Goal: Task Accomplishment & Management: Use online tool/utility

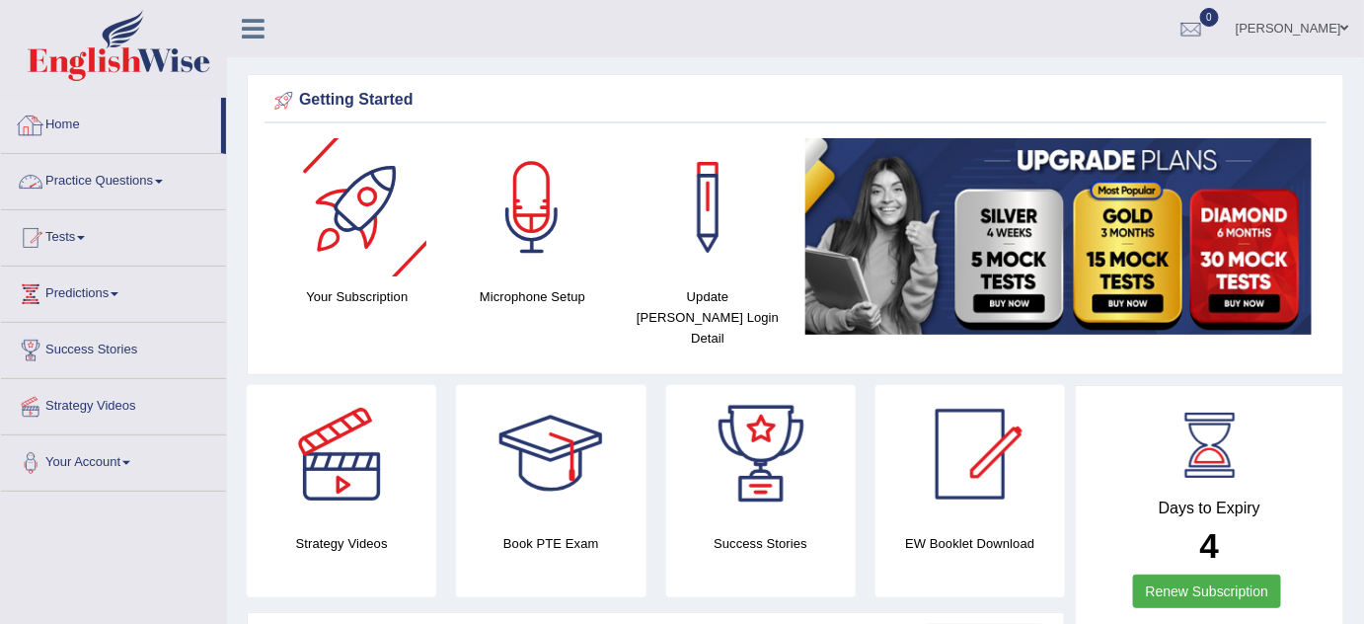
click at [174, 185] on link "Practice Questions" at bounding box center [113, 178] width 225 height 49
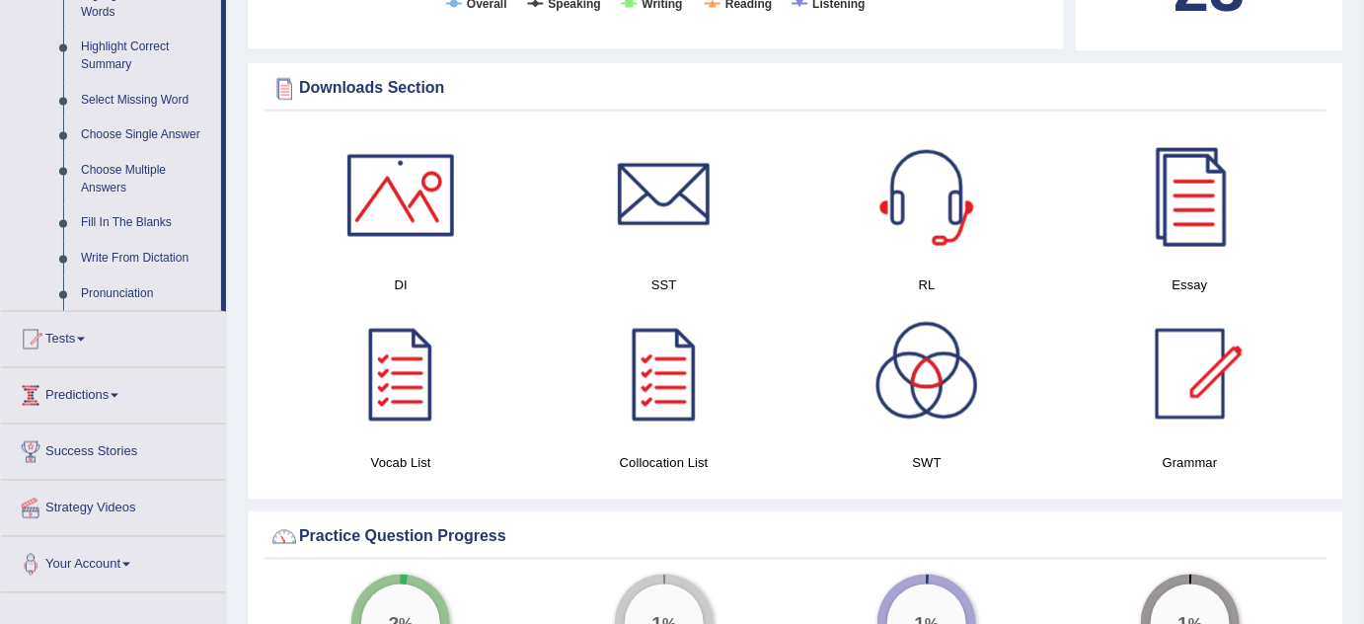
scroll to position [921, 0]
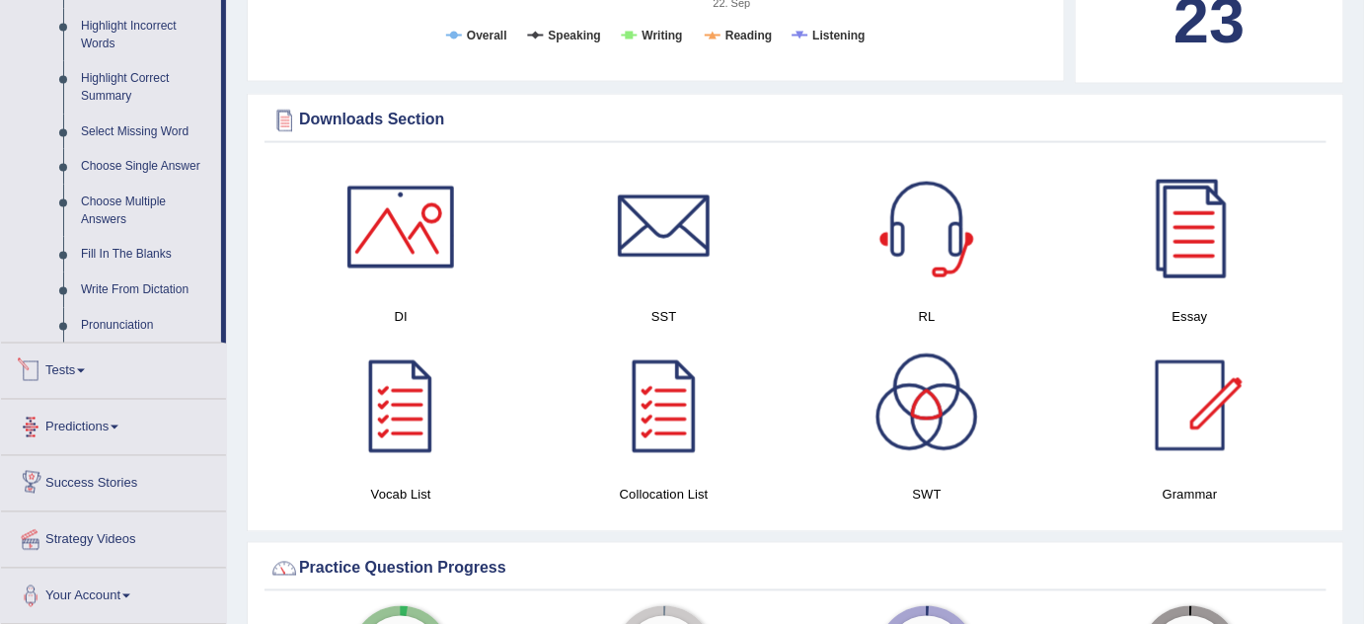
click at [85, 369] on span at bounding box center [81, 371] width 8 height 4
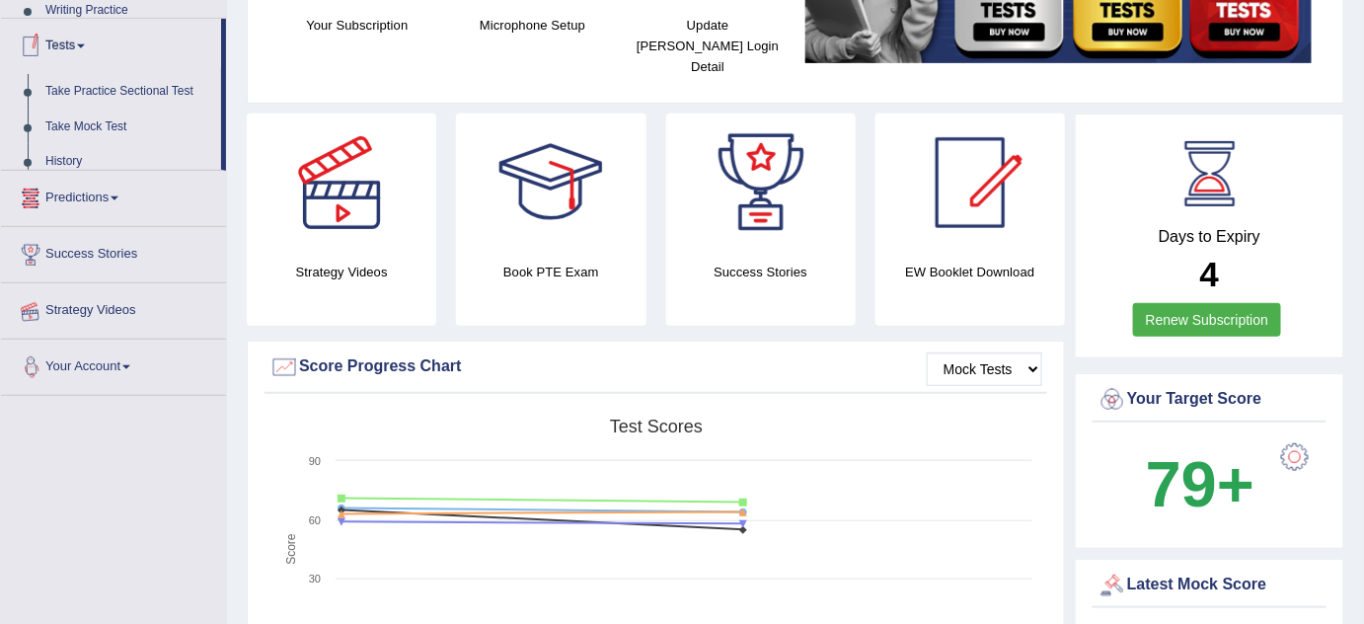
scroll to position [238, 0]
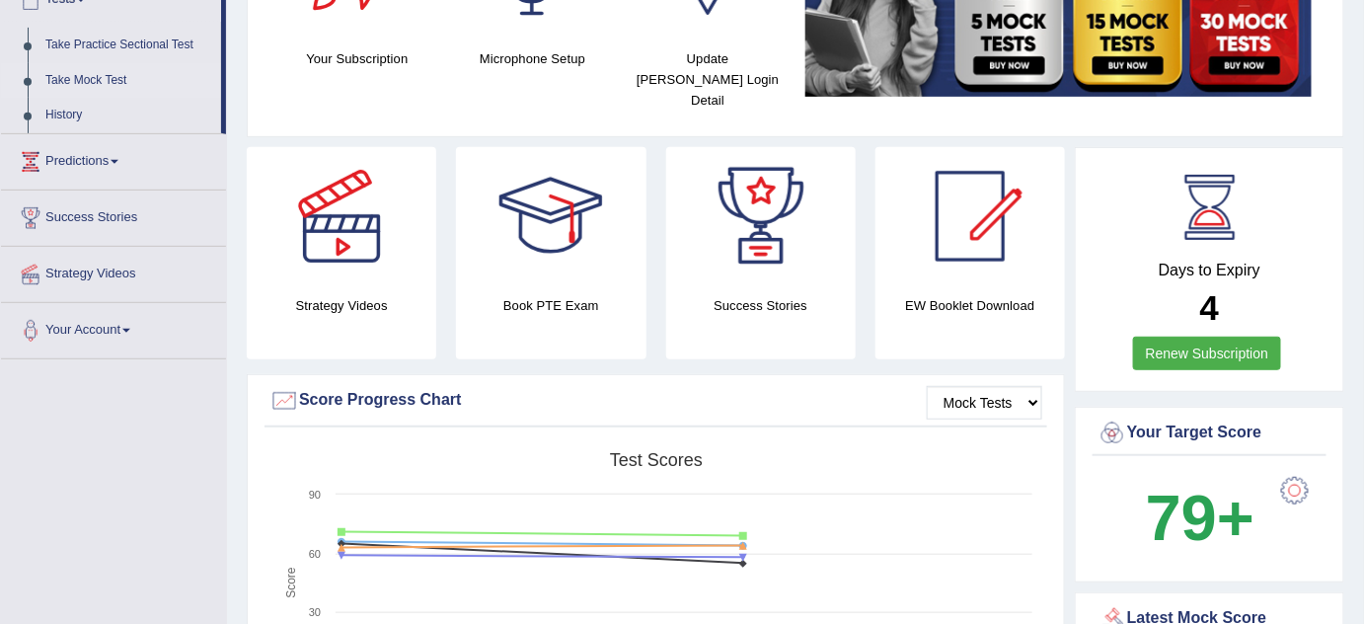
click at [95, 84] on link "Take Mock Test" at bounding box center [129, 81] width 185 height 36
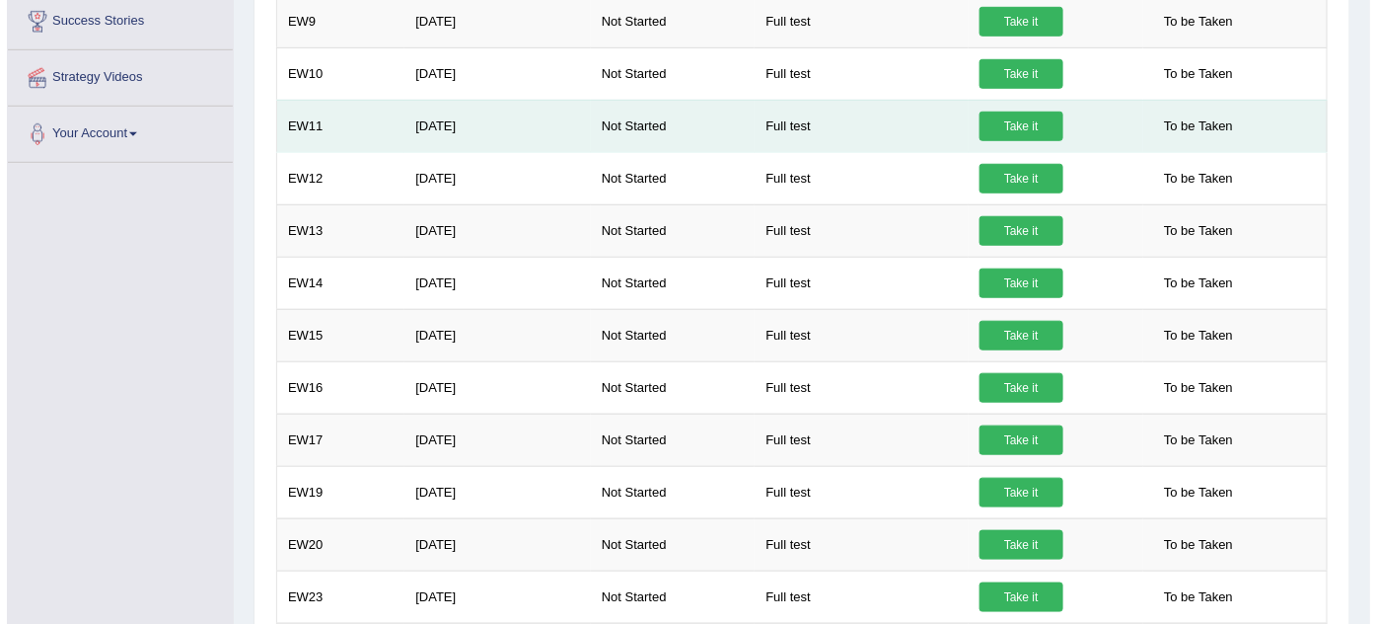
scroll to position [445, 0]
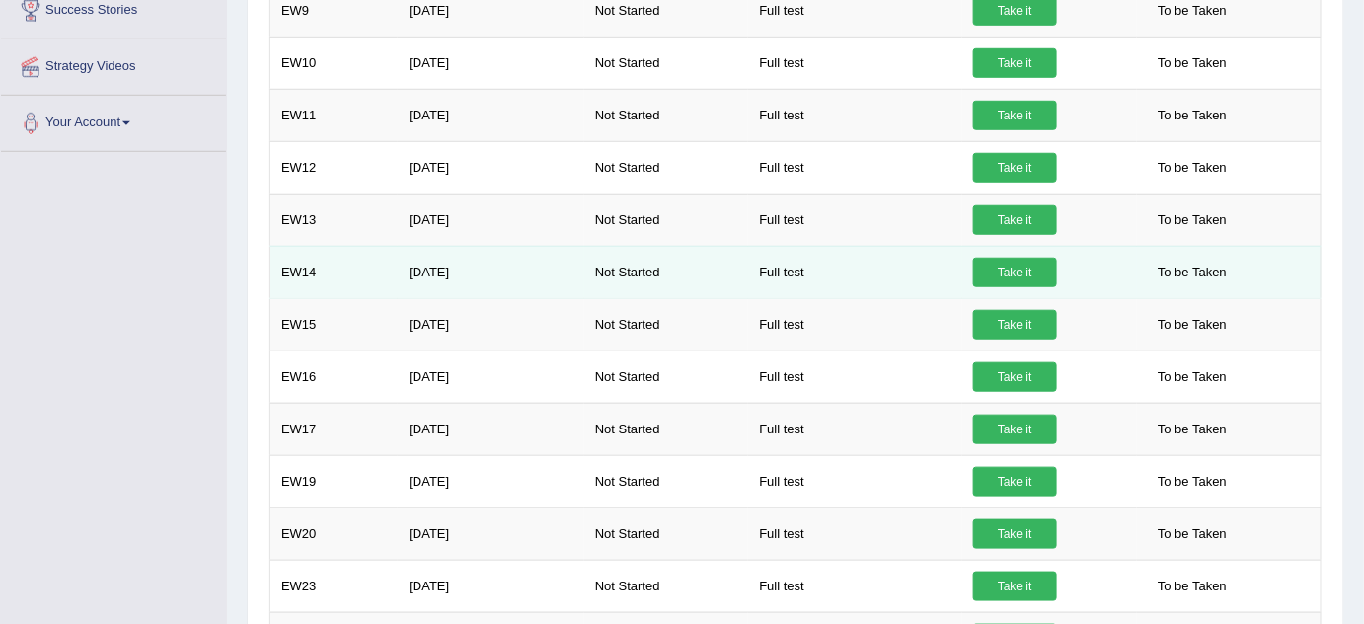
click at [1004, 270] on link "Take it" at bounding box center [1015, 273] width 84 height 30
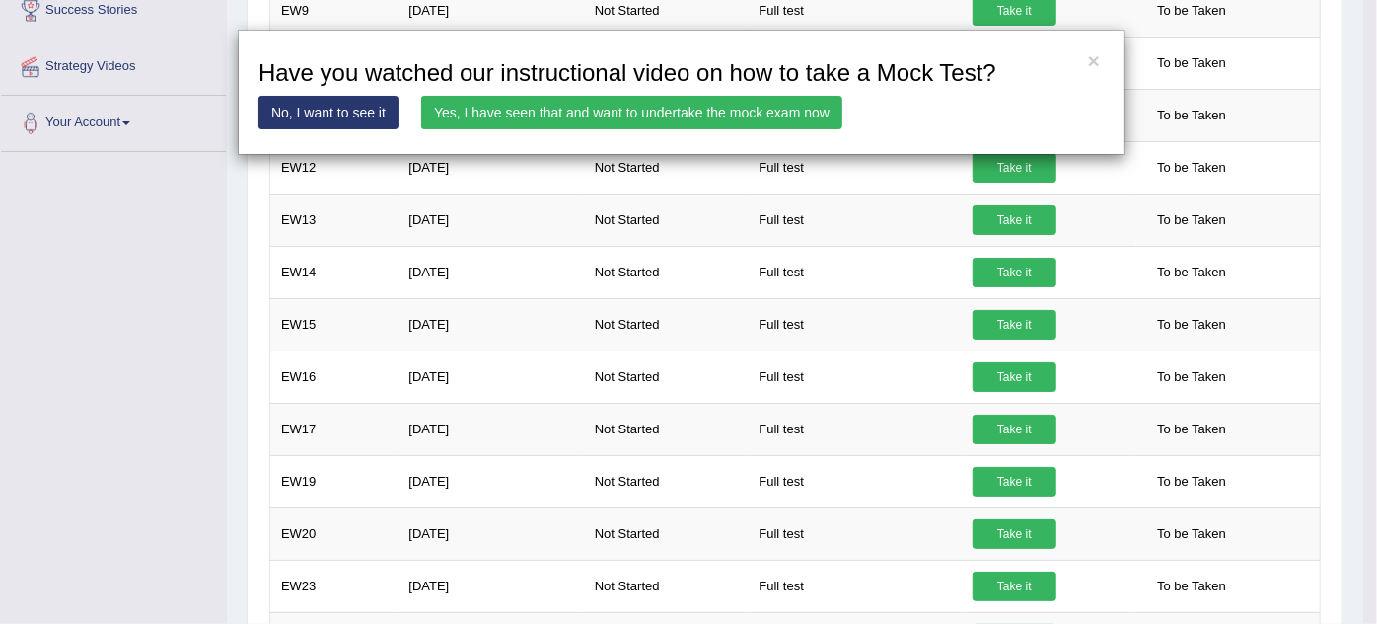
click at [575, 112] on link "Yes, I have seen that and want to undertake the mock exam now" at bounding box center [631, 113] width 421 height 34
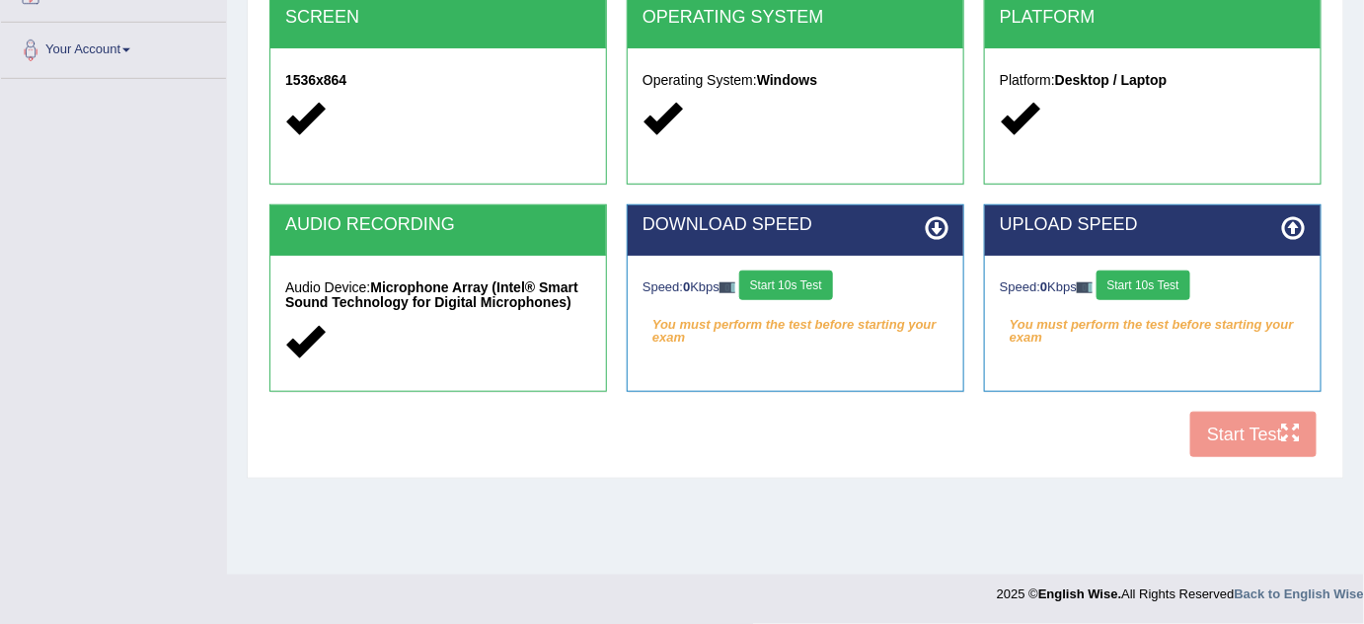
click at [799, 286] on button "Start 10s Test" at bounding box center [786, 285] width 94 height 30
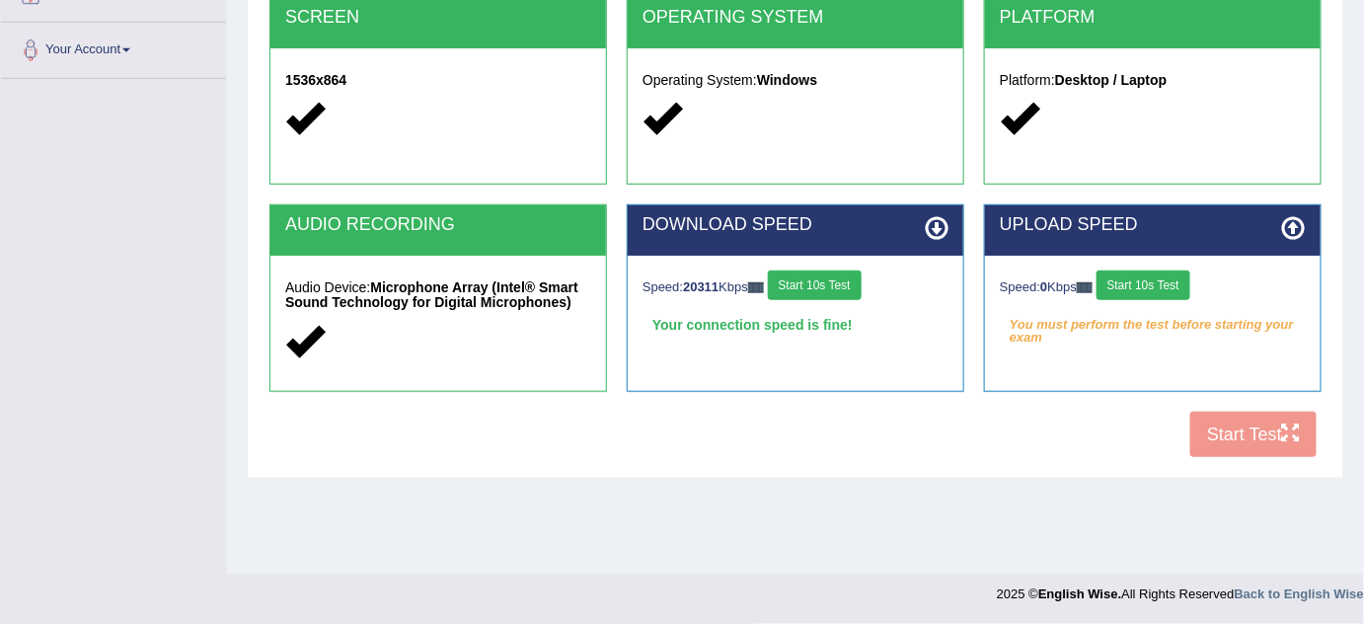
click at [1148, 288] on button "Start 10s Test" at bounding box center [1143, 285] width 94 height 30
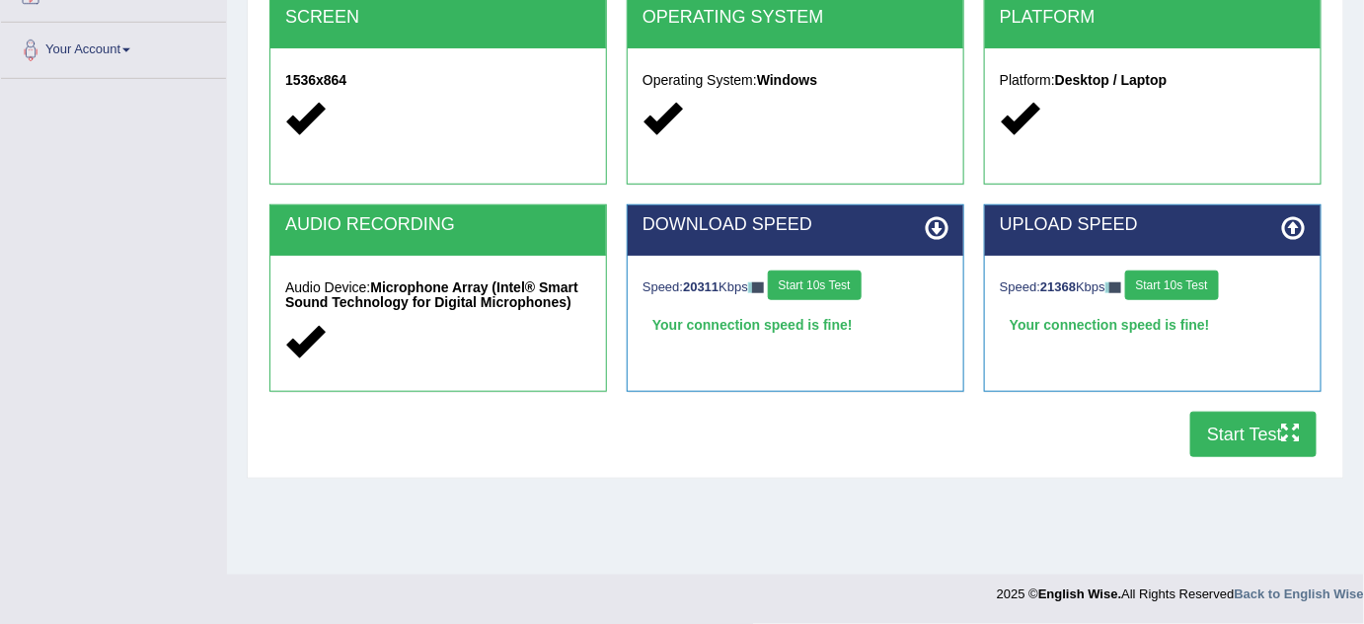
click at [1279, 433] on button "Start Test" at bounding box center [1253, 433] width 126 height 45
